Goal: Task Accomplishment & Management: Manage account settings

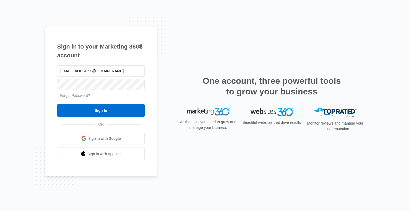
type input "[EMAIL_ADDRESS][DOMAIN_NAME]"
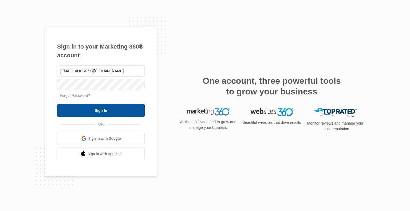
click at [102, 112] on input "Sign In" at bounding box center [100, 110] width 87 height 13
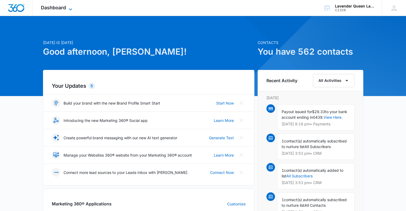
click at [71, 7] on icon at bounding box center [70, 9] width 6 height 6
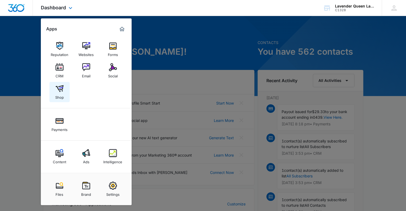
click at [64, 90] on link "Shop" at bounding box center [59, 92] width 20 height 20
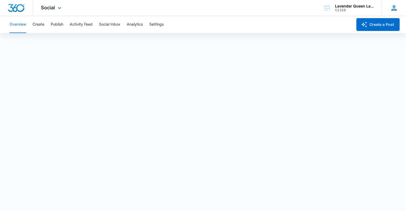
click at [394, 8] on icon at bounding box center [394, 8] width 8 height 8
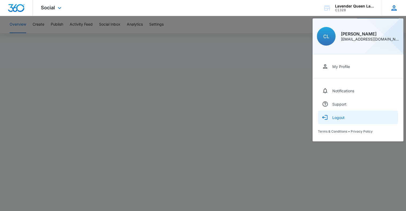
click at [339, 118] on div "Logout" at bounding box center [338, 117] width 12 height 5
